Goal: Information Seeking & Learning: Learn about a topic

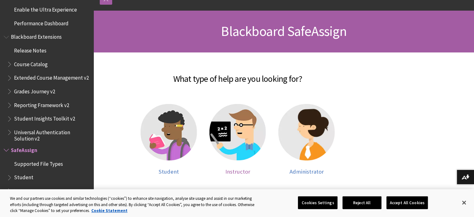
scroll to position [94, 0]
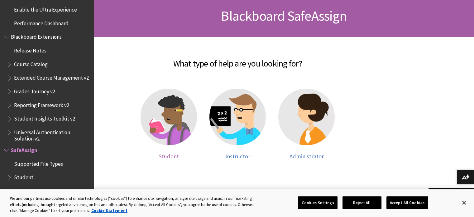
click at [172, 154] on span "Student" at bounding box center [169, 155] width 20 height 7
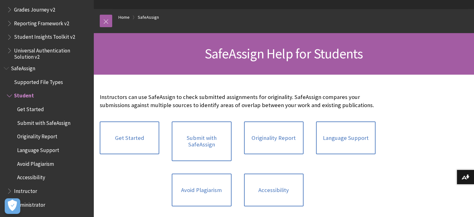
scroll to position [62, 0]
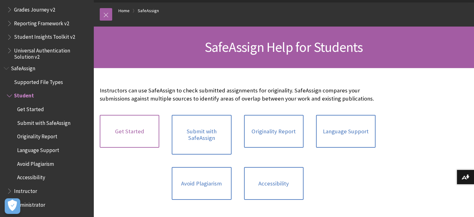
click at [131, 127] on link "Get Started" at bounding box center [130, 131] width 60 height 33
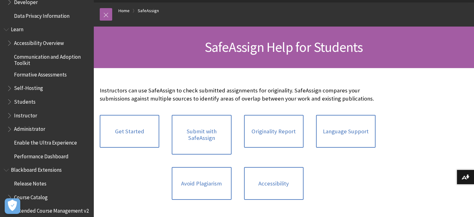
scroll to position [514, 0]
click at [20, 99] on span "Students" at bounding box center [25, 100] width 22 height 8
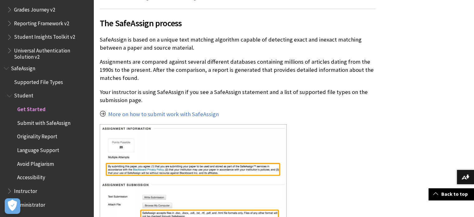
scroll to position [187, 0]
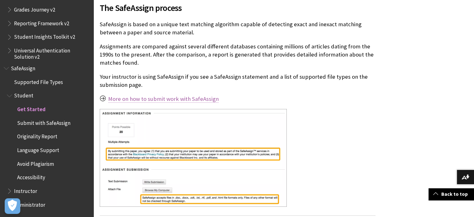
click at [173, 98] on link "More on how to submit work with SafeAssign" at bounding box center [163, 98] width 111 height 7
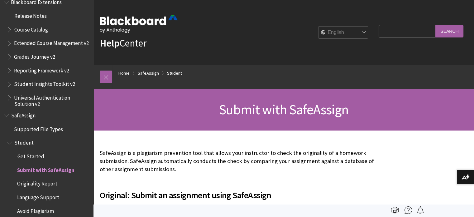
scroll to position [670, 0]
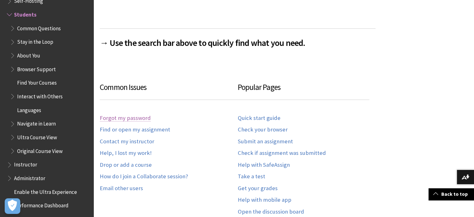
scroll to position [374, 0]
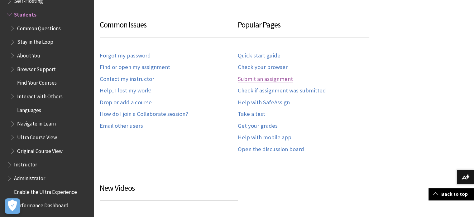
click at [255, 79] on link "Submit an assignment" at bounding box center [265, 78] width 55 height 7
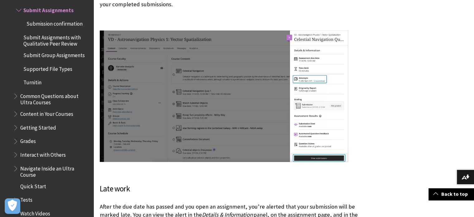
scroll to position [1558, 0]
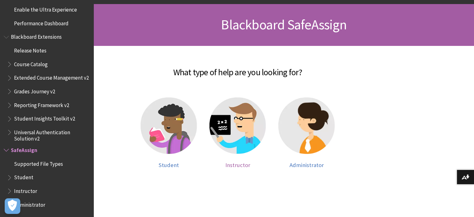
scroll to position [125, 0]
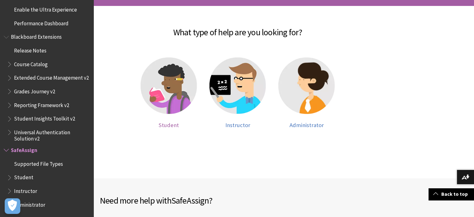
click at [172, 84] on img at bounding box center [169, 85] width 56 height 56
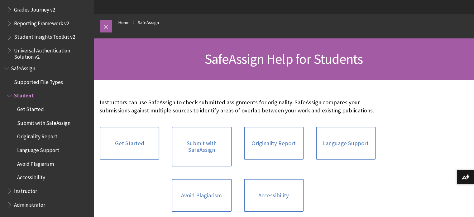
scroll to position [62, 0]
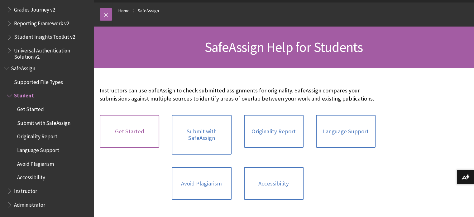
click at [119, 133] on link "Get Started" at bounding box center [130, 131] width 60 height 33
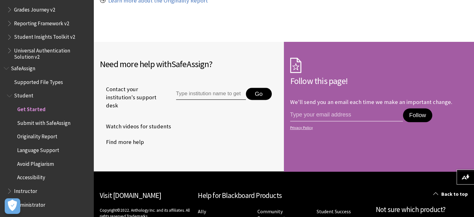
scroll to position [592, 0]
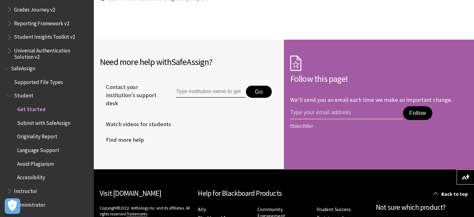
click at [204, 93] on input "Type institution name to get support" at bounding box center [211, 91] width 70 height 12
click at [251, 42] on div "Need more help with SafeAssign ? Contact your institution's support desk Go Wat…" at bounding box center [189, 104] width 190 height 129
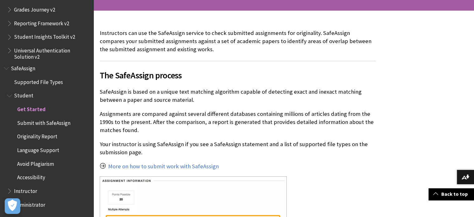
scroll to position [125, 0]
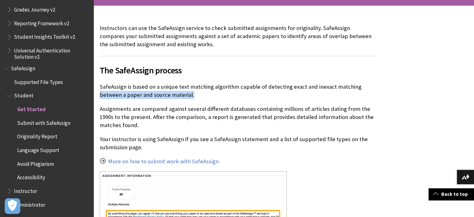
drag, startPoint x: 99, startPoint y: 95, endPoint x: 193, endPoint y: 93, distance: 93.5
click at [193, 93] on p "SafeAssign is based on a unique text matching algorithm capable of detecting ex…" at bounding box center [238, 91] width 276 height 16
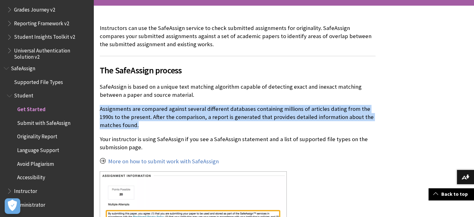
drag, startPoint x: 99, startPoint y: 109, endPoint x: 149, endPoint y: 126, distance: 52.4
click at [149, 126] on p "Assignments are compared against several different databases containing million…" at bounding box center [238, 117] width 276 height 25
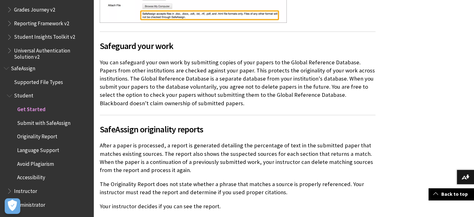
scroll to position [374, 0]
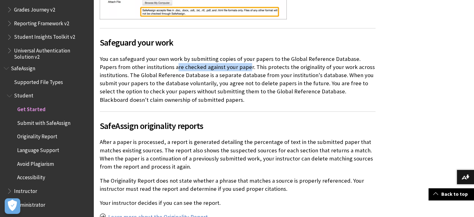
drag, startPoint x: 230, startPoint y: 67, endPoint x: 158, endPoint y: 68, distance: 72.3
click at [158, 68] on p "You can safeguard your own work by submitting copies of your papers to the Glob…" at bounding box center [238, 79] width 276 height 49
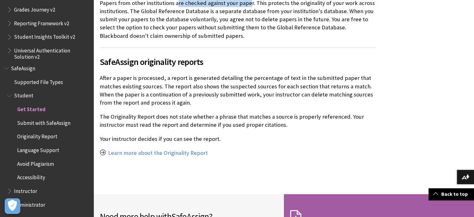
scroll to position [468, 0]
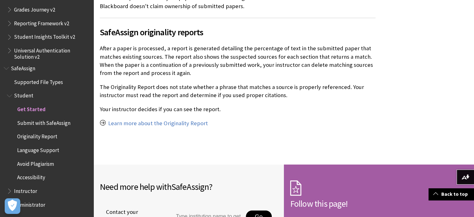
click at [137, 59] on p "After a paper is processed, a report is generated detailing the percentage of t…" at bounding box center [238, 60] width 276 height 33
